Goal: Navigation & Orientation: Understand site structure

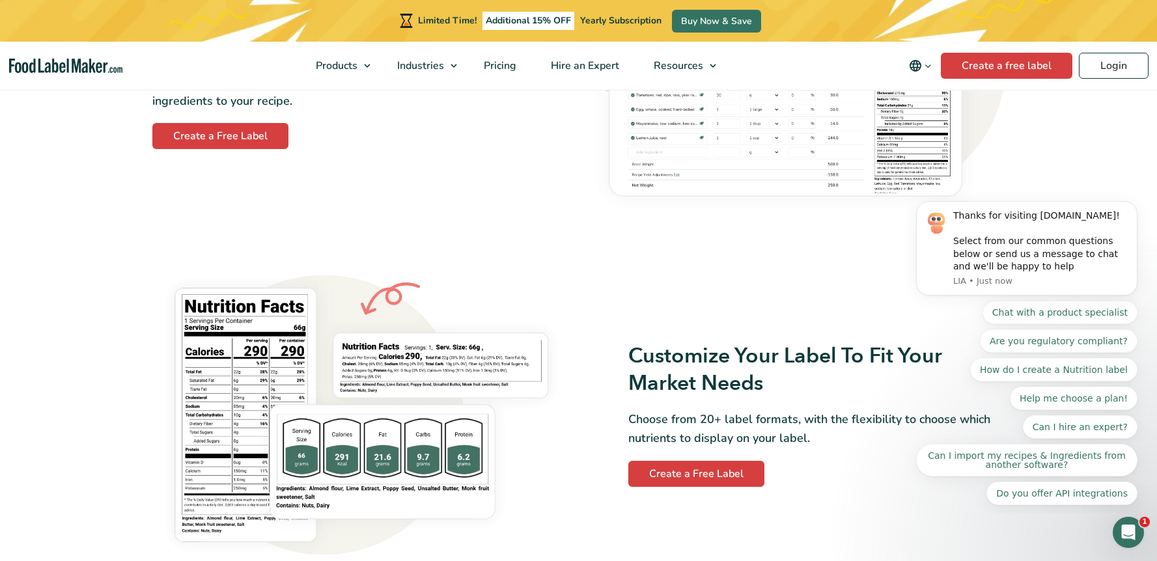
scroll to position [272, 0]
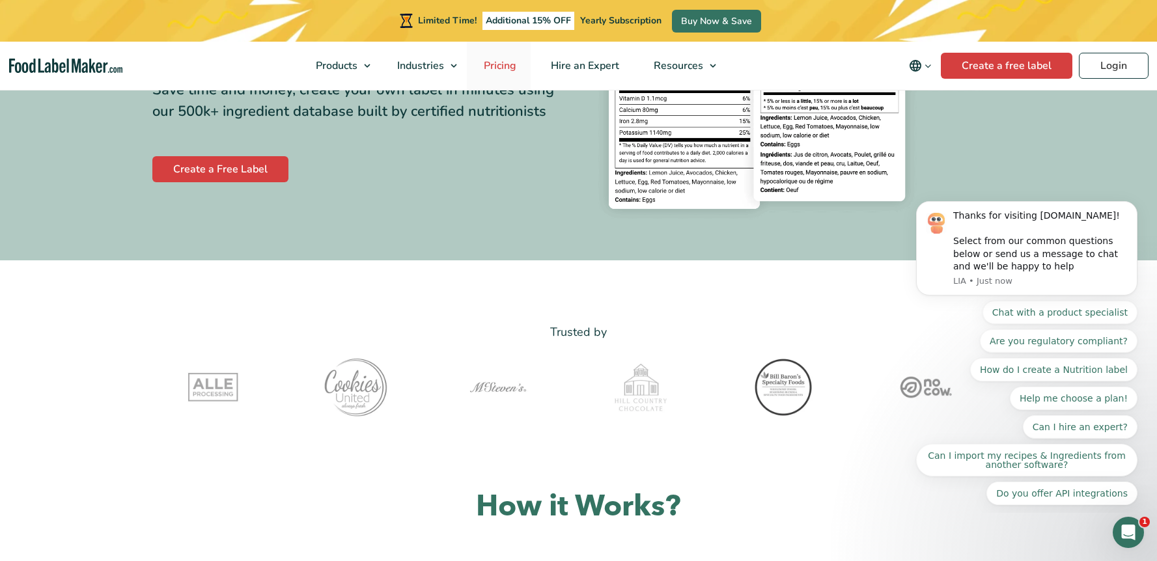
click at [511, 72] on span "Pricing" at bounding box center [499, 66] width 38 height 14
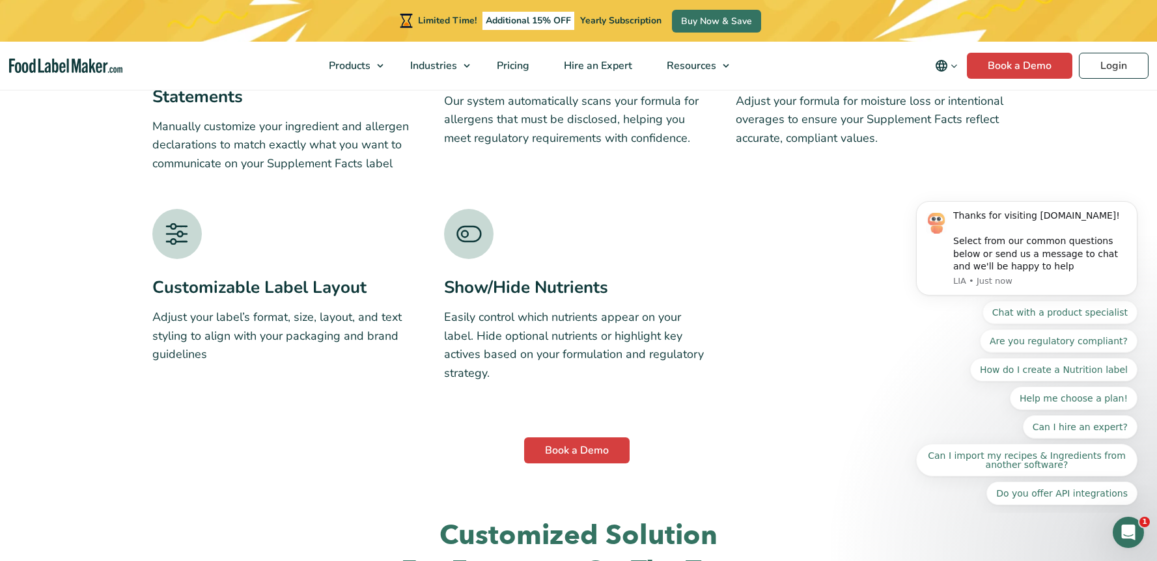
scroll to position [2935, 0]
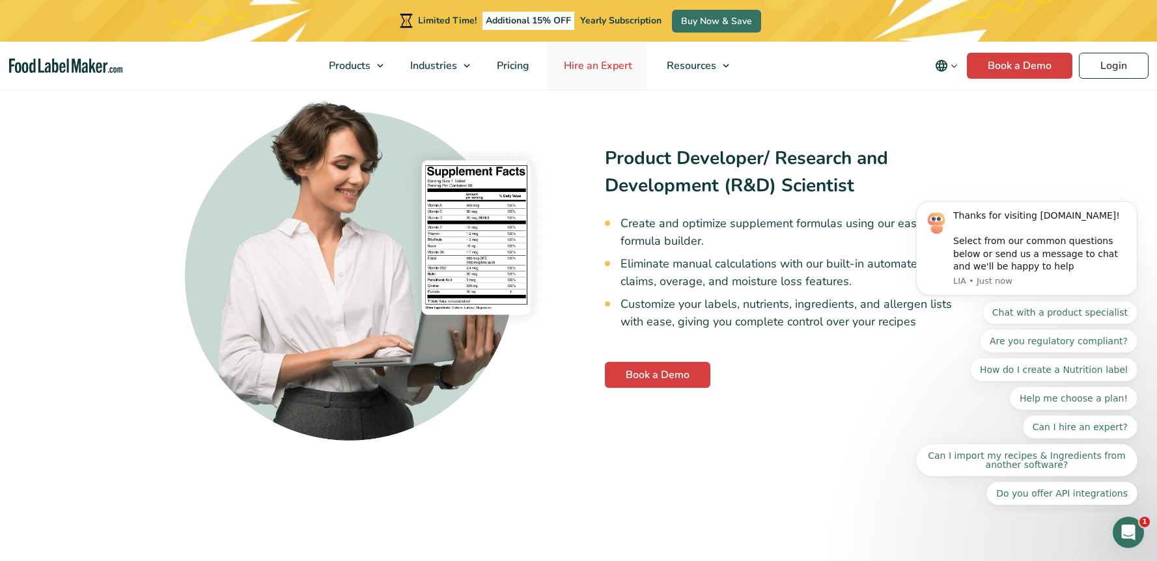
click at [603, 66] on span "Hire an Expert" at bounding box center [597, 66] width 74 height 14
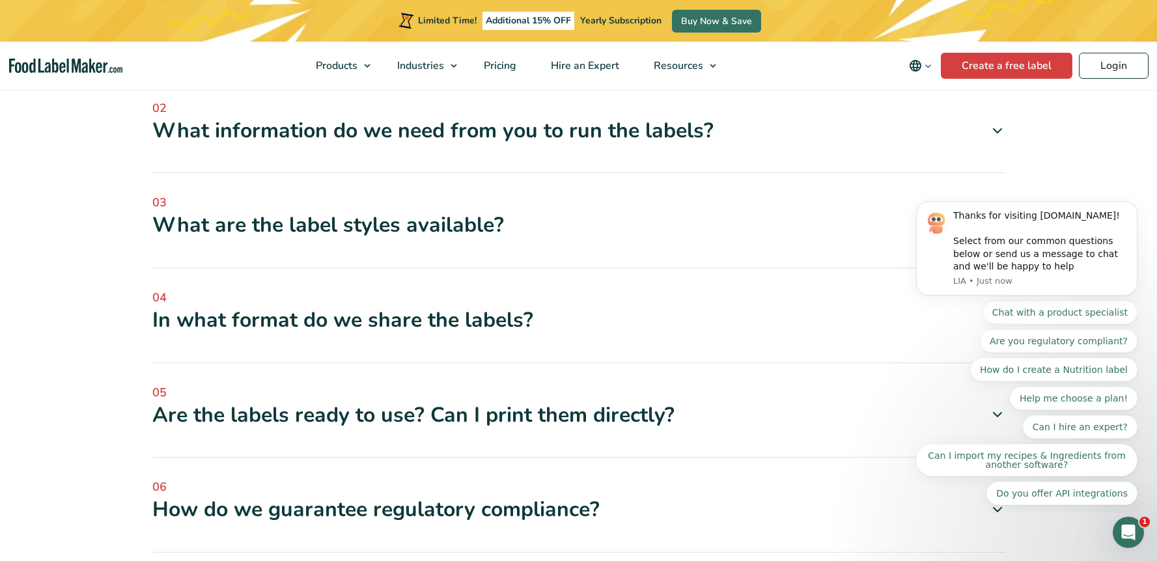
scroll to position [3523, 0]
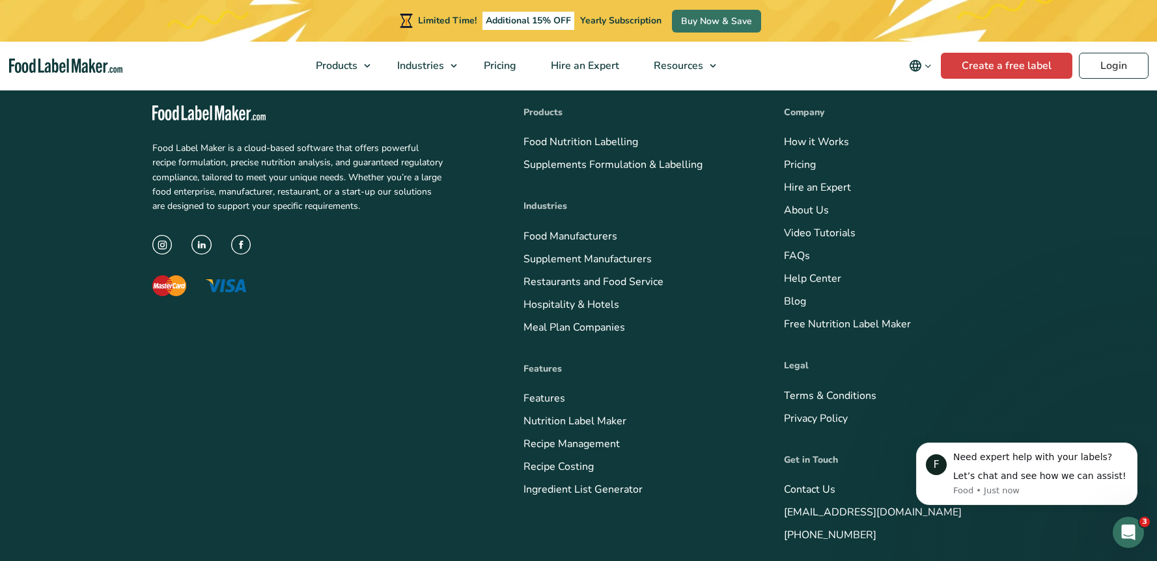
scroll to position [5198, 0]
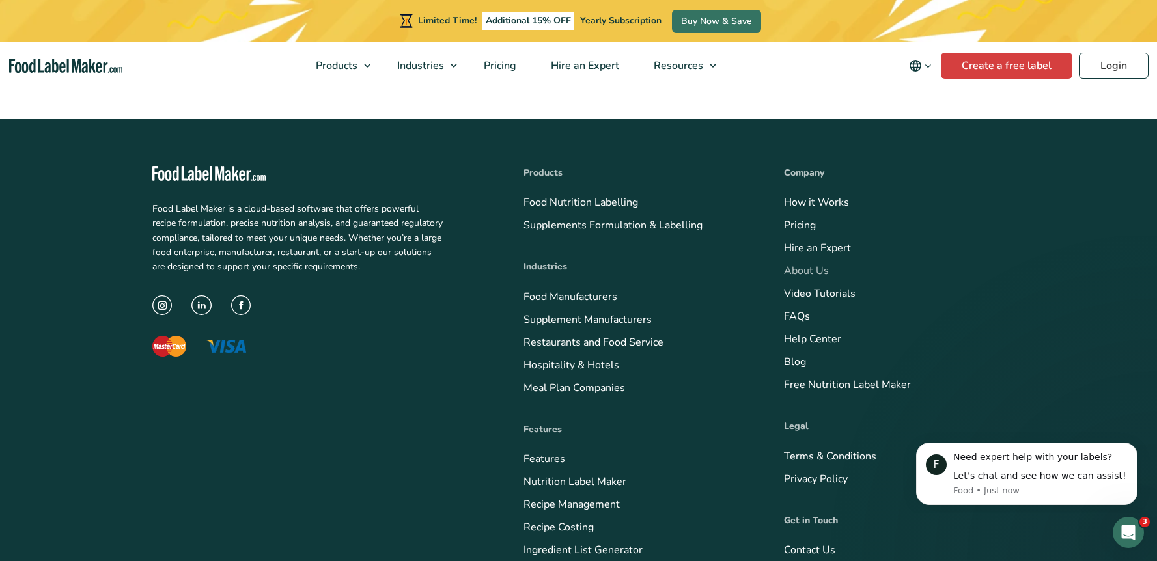
click at [814, 266] on link "About Us" at bounding box center [806, 271] width 45 height 14
